Goal: Task Accomplishment & Management: Complete application form

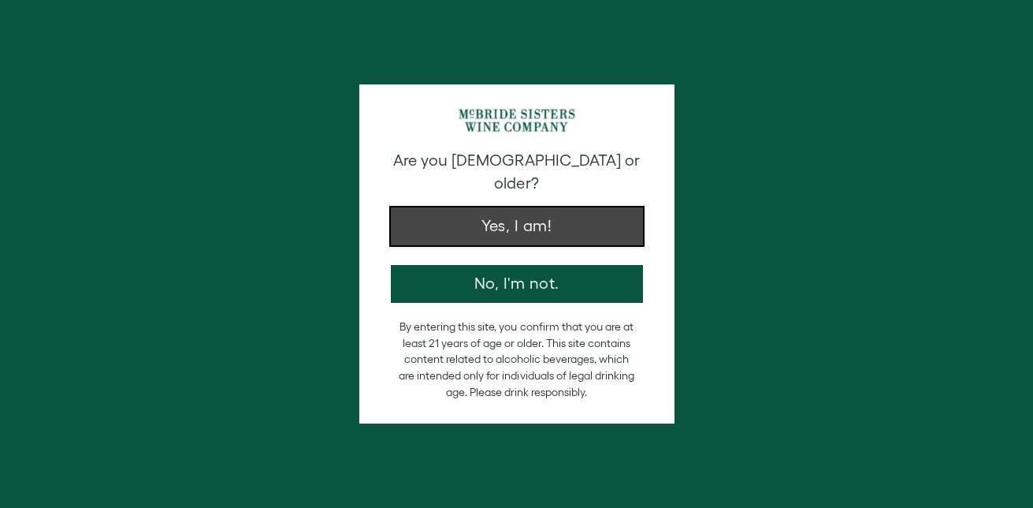
click at [563, 217] on button "Yes, I am!" at bounding box center [517, 226] width 252 height 38
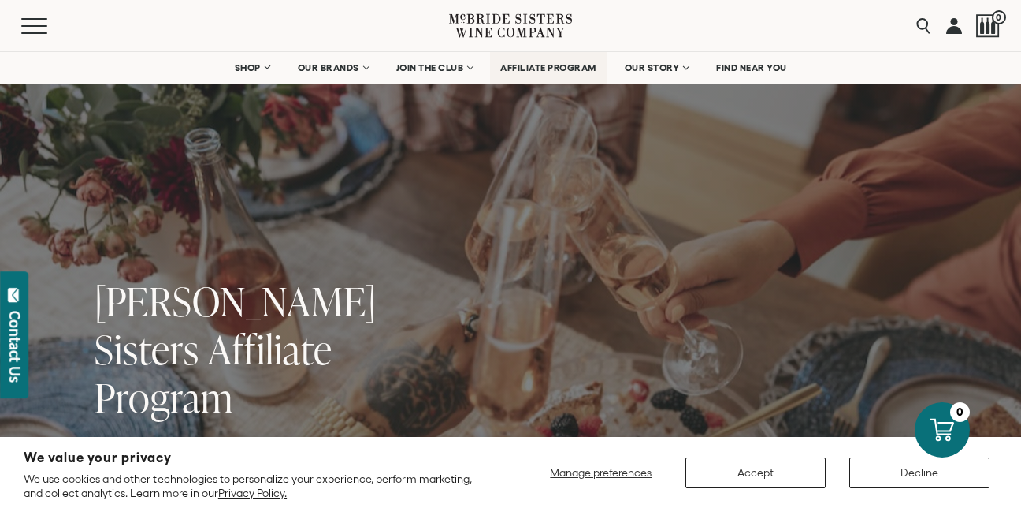
click at [548, 65] on span "AFFILIATE PROGRAM" at bounding box center [548, 67] width 96 height 11
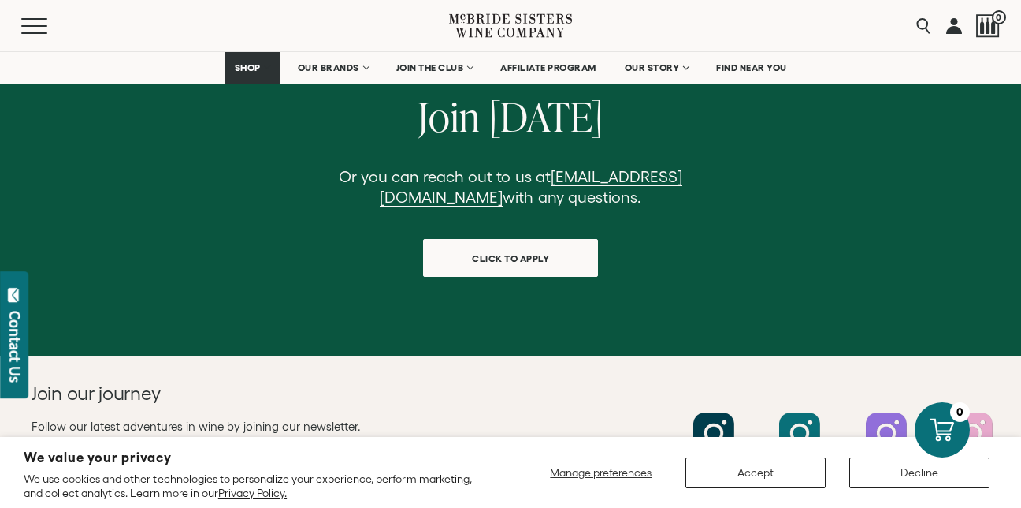
scroll to position [1602, 0]
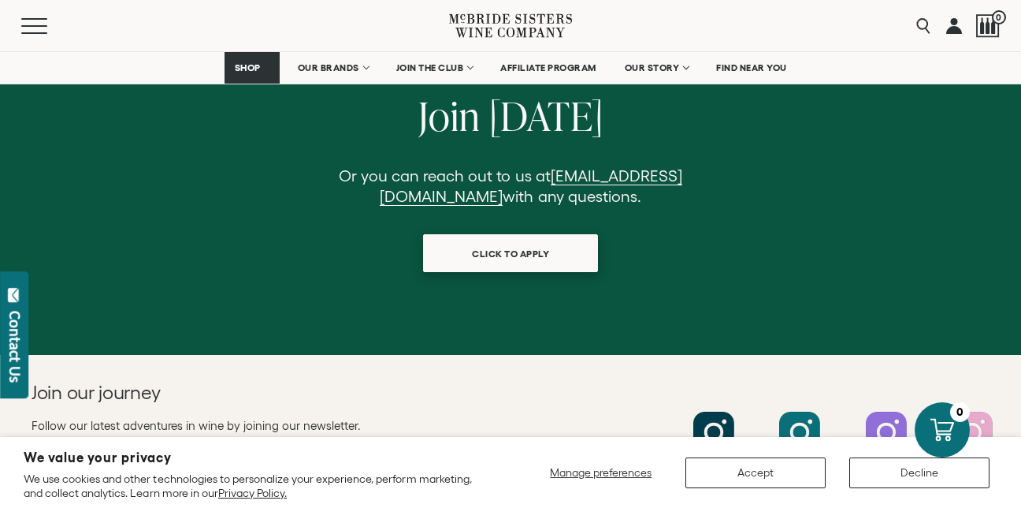
click at [495, 238] on span "click to apply" at bounding box center [510, 253] width 132 height 31
click at [526, 238] on span "click to apply" at bounding box center [510, 253] width 132 height 31
